Goal: Navigation & Orientation: Find specific page/section

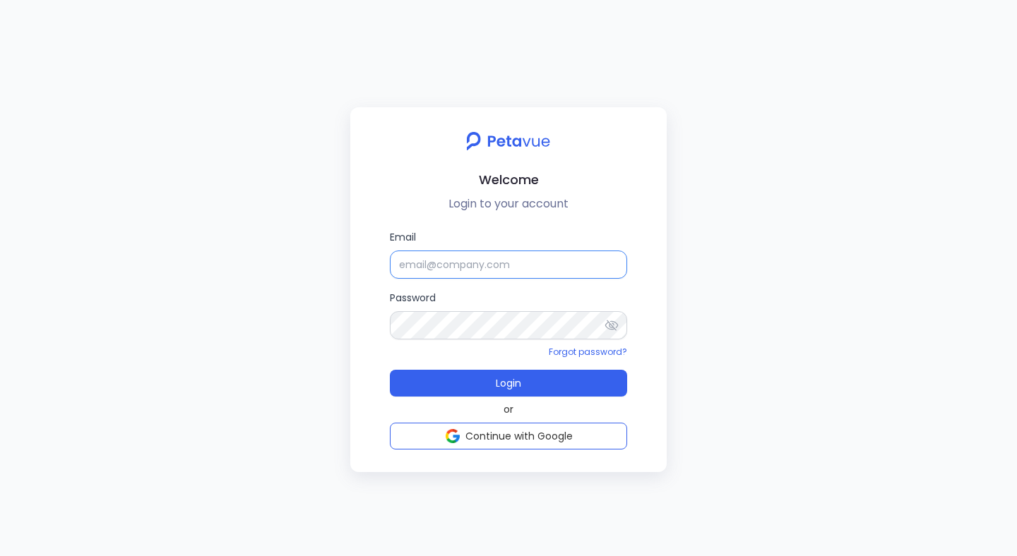
type input "[EMAIL_ADDRESS][DOMAIN_NAME]"
click at [390, 370] on button "Login" at bounding box center [508, 383] width 237 height 27
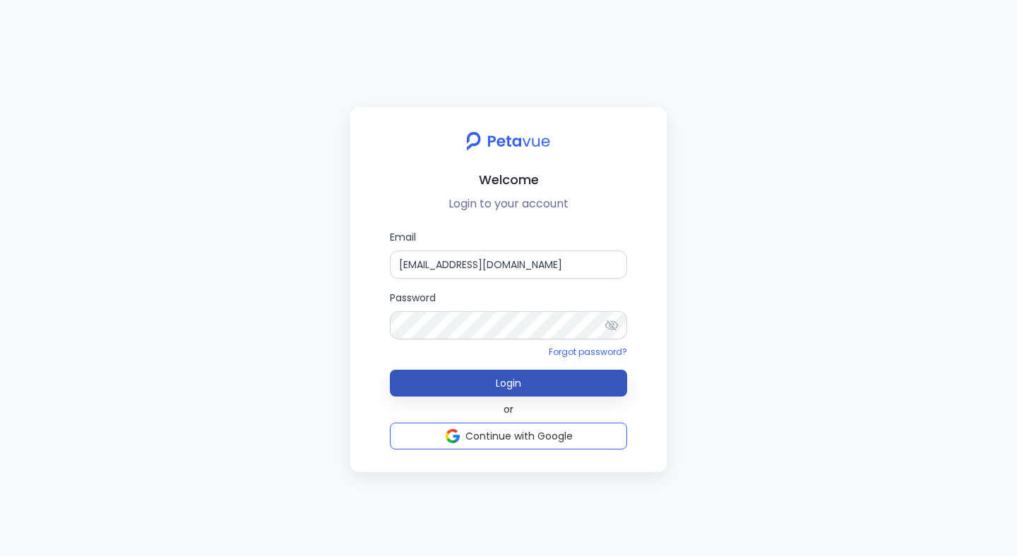
click at [519, 384] on span "Login" at bounding box center [508, 383] width 25 height 14
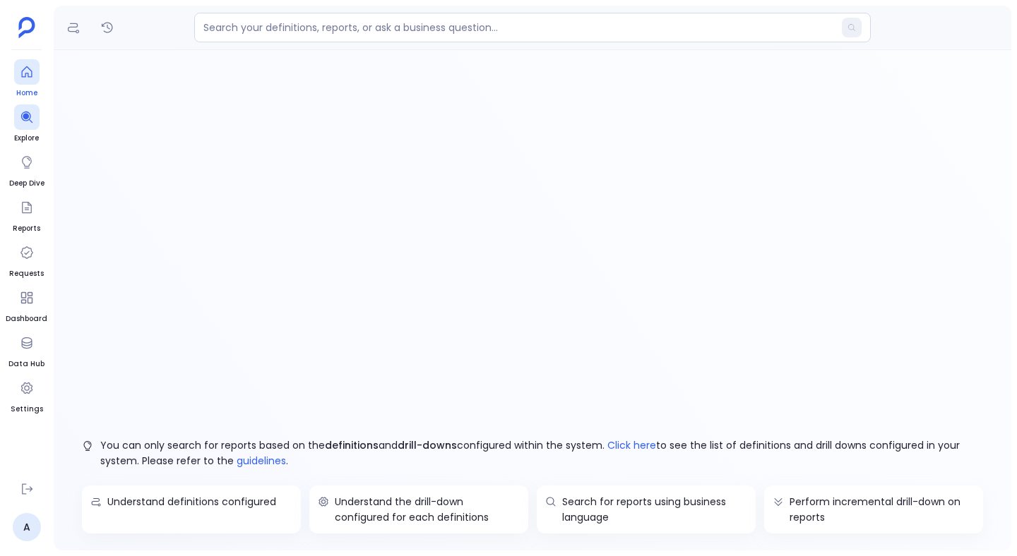
click at [17, 82] on div at bounding box center [26, 71] width 25 height 25
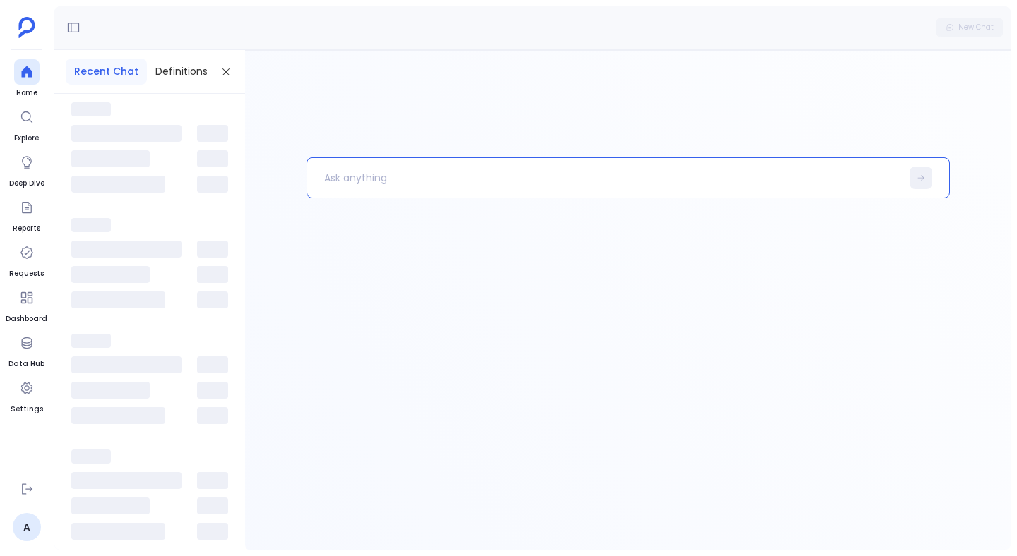
click at [352, 172] on p at bounding box center [604, 178] width 594 height 37
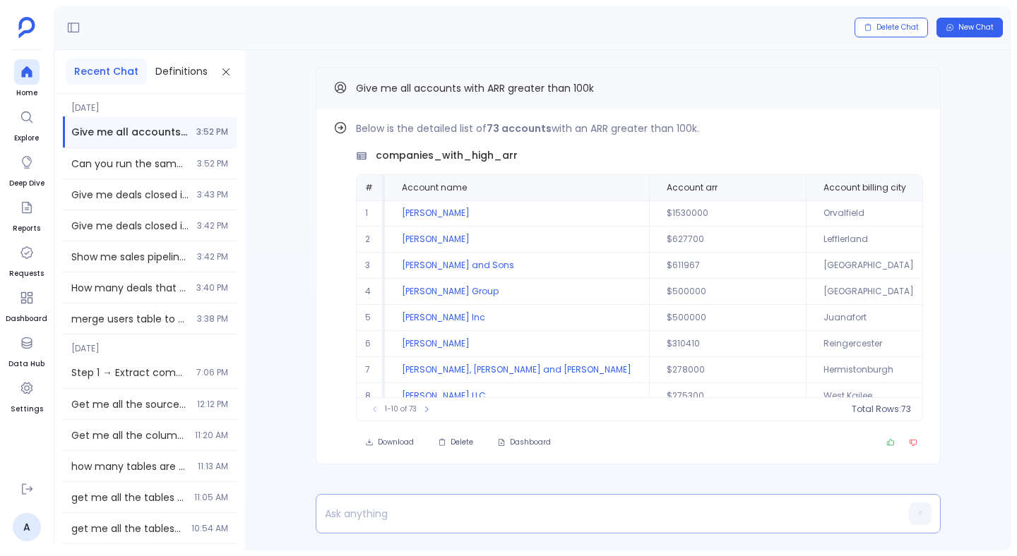
click at [417, 512] on p at bounding box center [600, 514] width 569 height 20
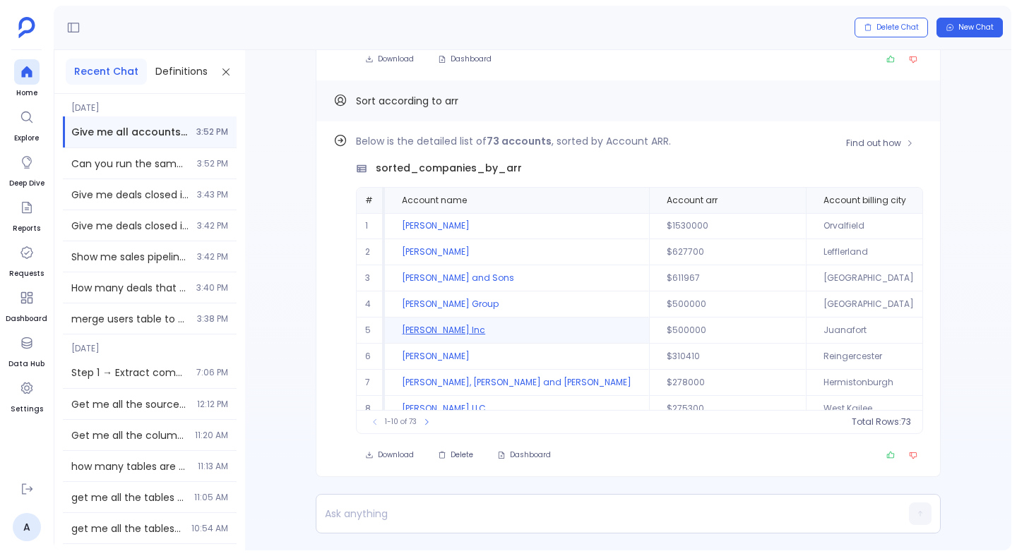
scroll to position [-383, 0]
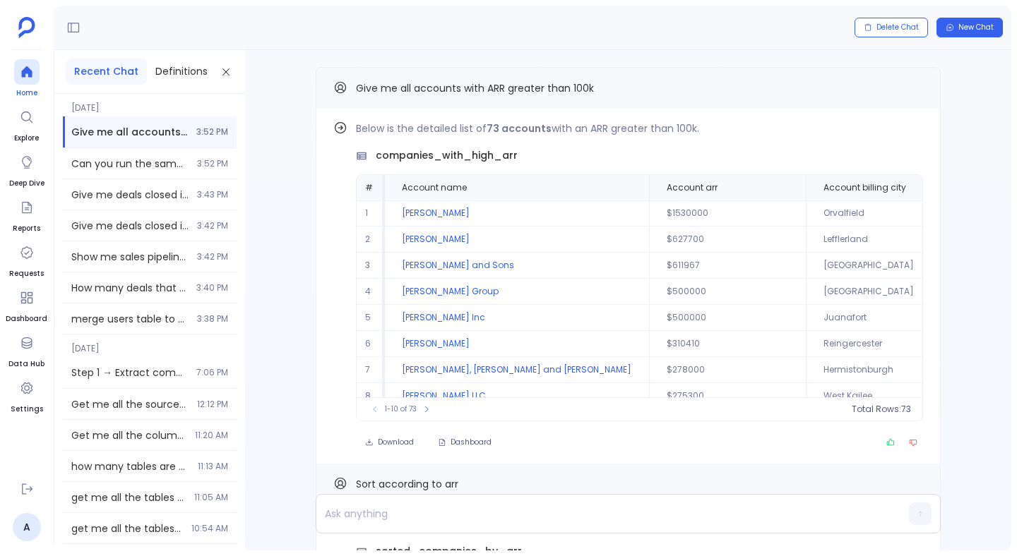
click at [22, 67] on icon at bounding box center [27, 72] width 14 height 14
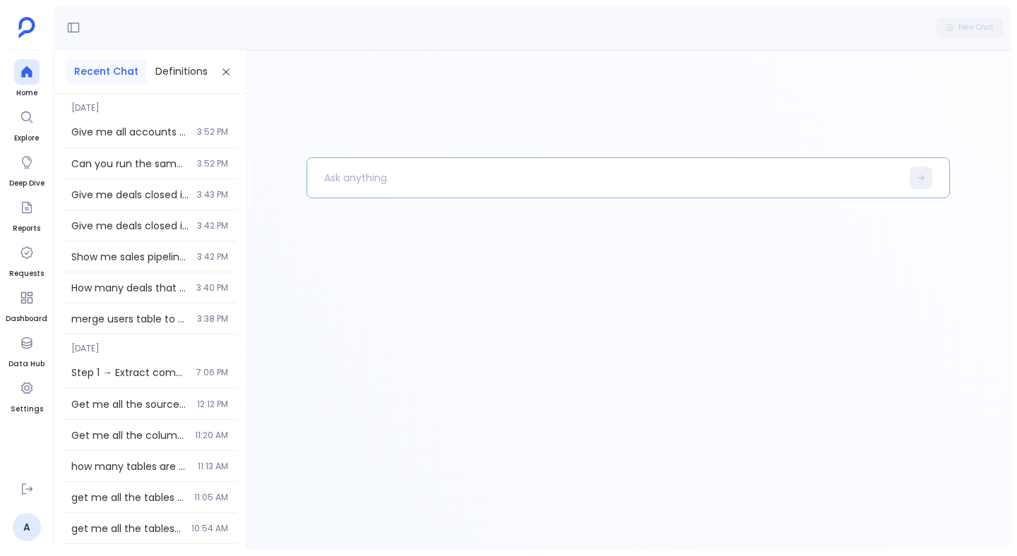
click at [378, 191] on p at bounding box center [604, 178] width 594 height 37
